Goal: Check status

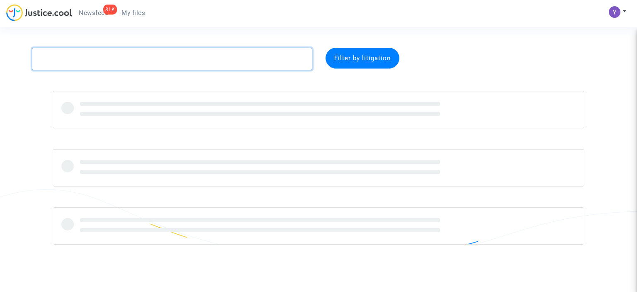
click at [117, 65] on textarea at bounding box center [172, 59] width 281 height 22
paste textarea "b90a43a2"
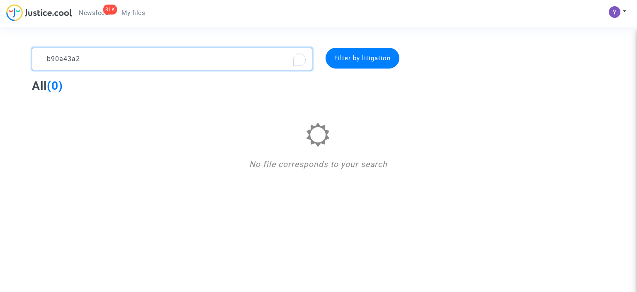
drag, startPoint x: 40, startPoint y: 60, endPoint x: 27, endPoint y: 60, distance: 12.9
click at [27, 60] on div "b90a43a2" at bounding box center [172, 59] width 293 height 22
type textarea "b90a43a2"
